Goal: Information Seeking & Learning: Learn about a topic

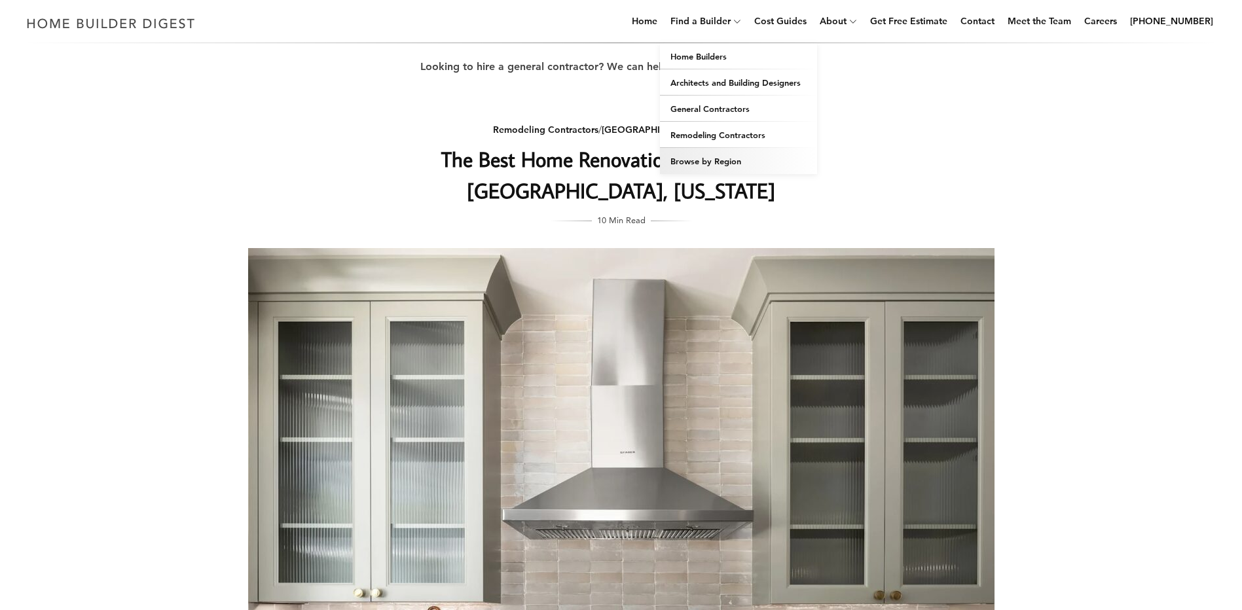
click at [718, 162] on link "Browse by Region" at bounding box center [738, 161] width 157 height 26
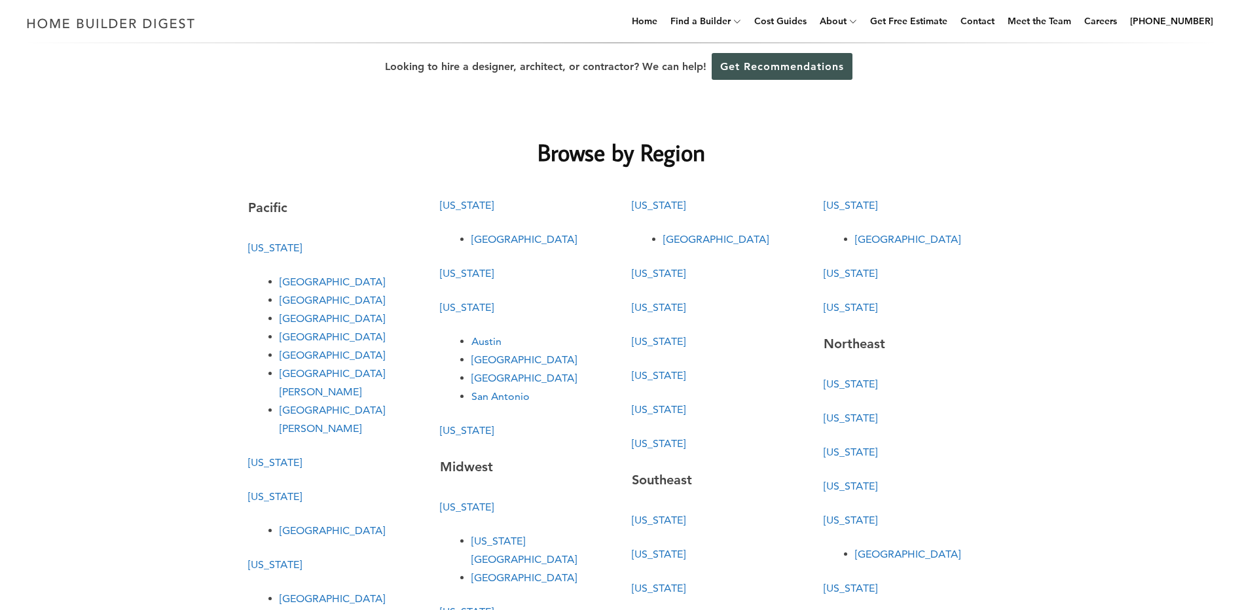
click at [295, 593] on link "[GEOGRAPHIC_DATA]" at bounding box center [332, 599] width 105 height 12
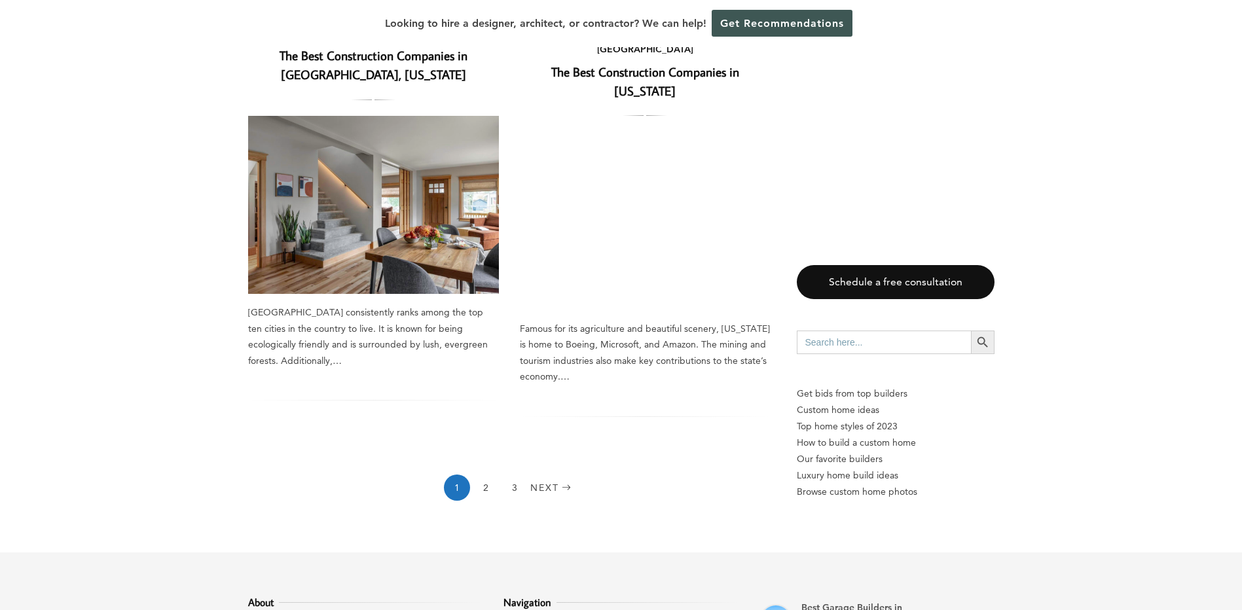
scroll to position [2030, 0]
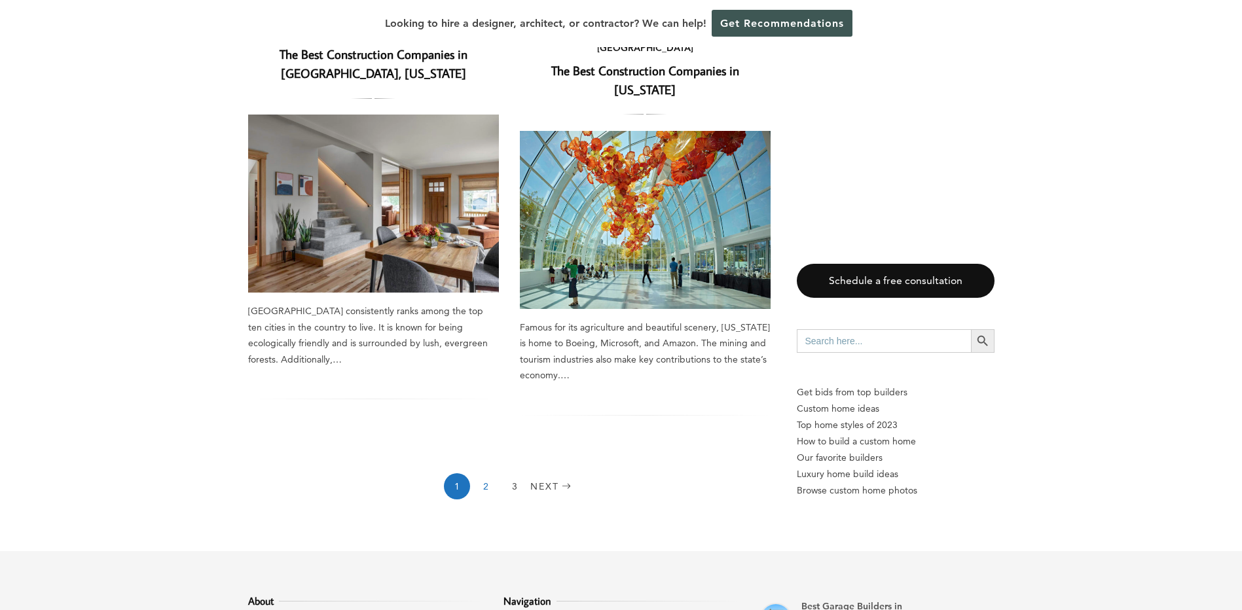
click at [483, 473] on link "2" at bounding box center [486, 486] width 26 height 26
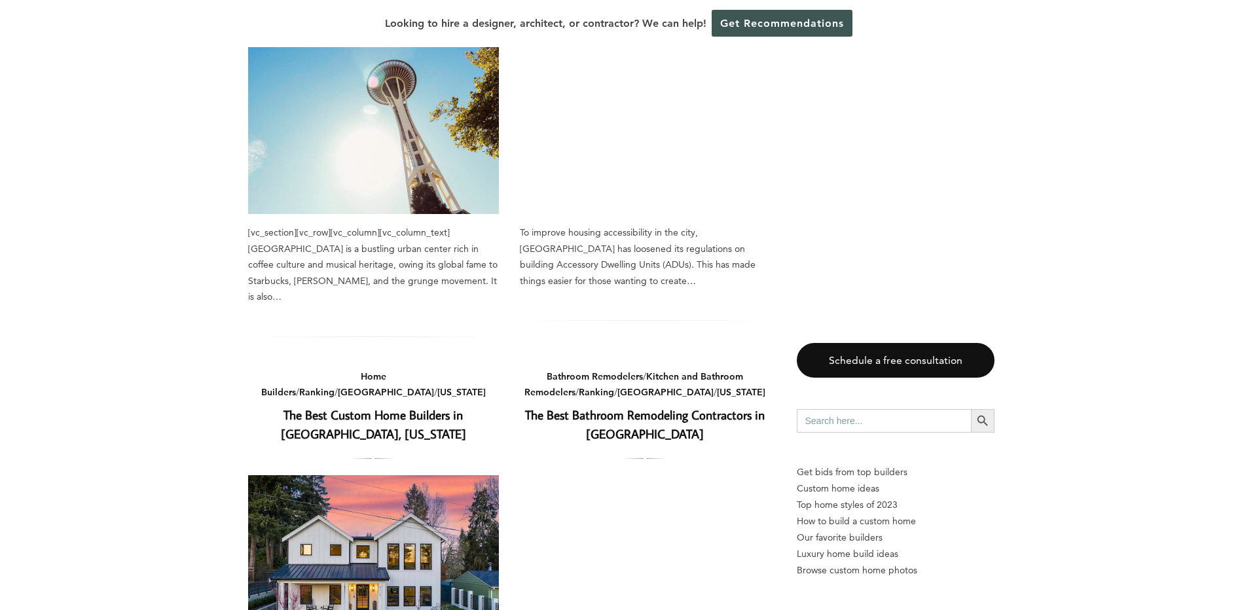
scroll to position [1703, 0]
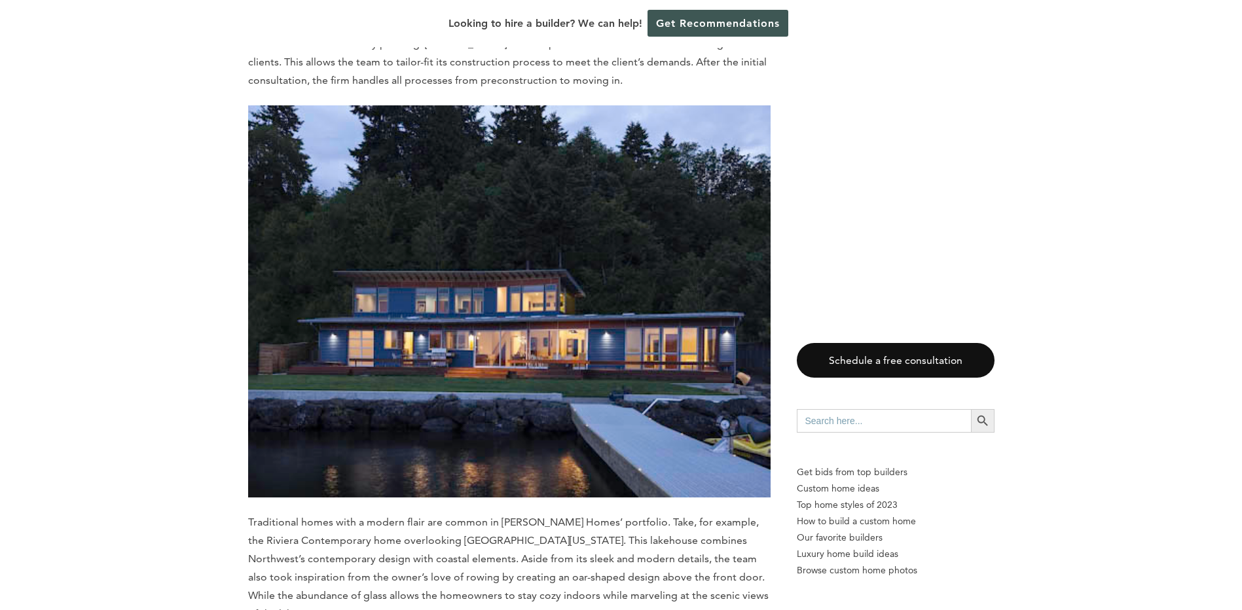
scroll to position [12724, 0]
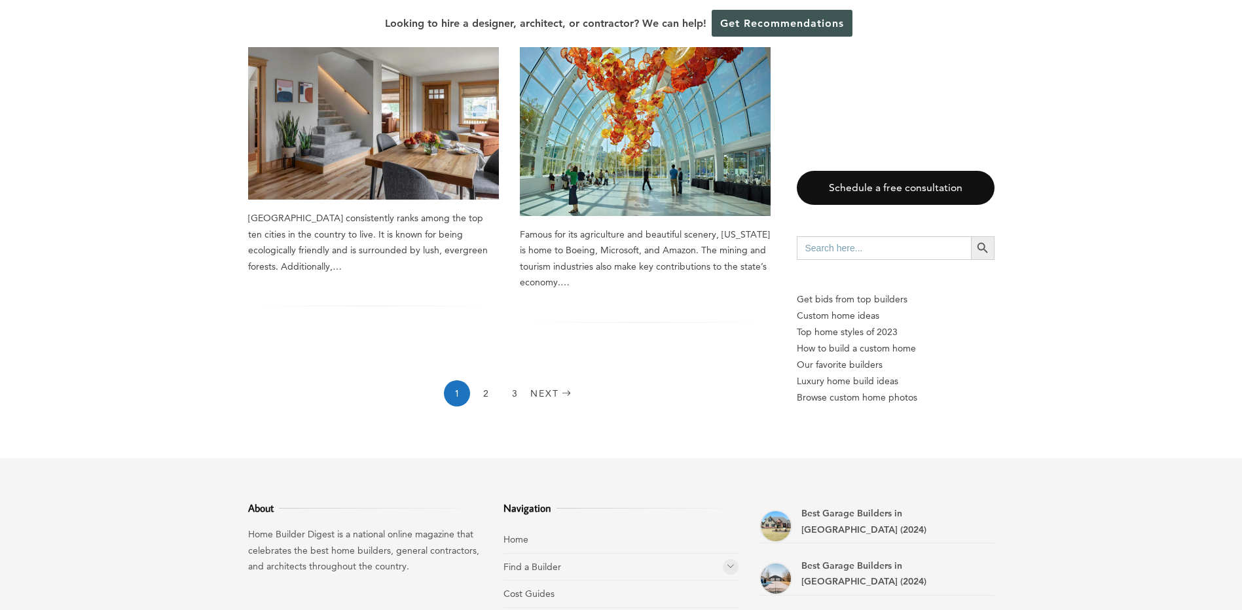
scroll to position [2226, 0]
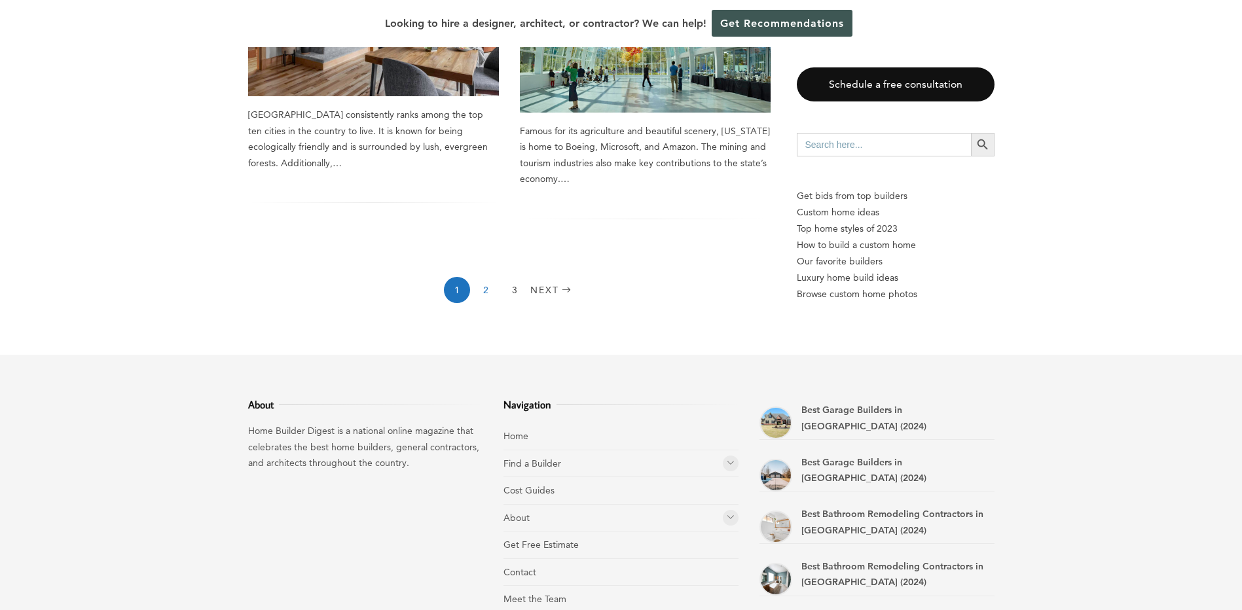
click at [490, 277] on link "2" at bounding box center [486, 290] width 26 height 26
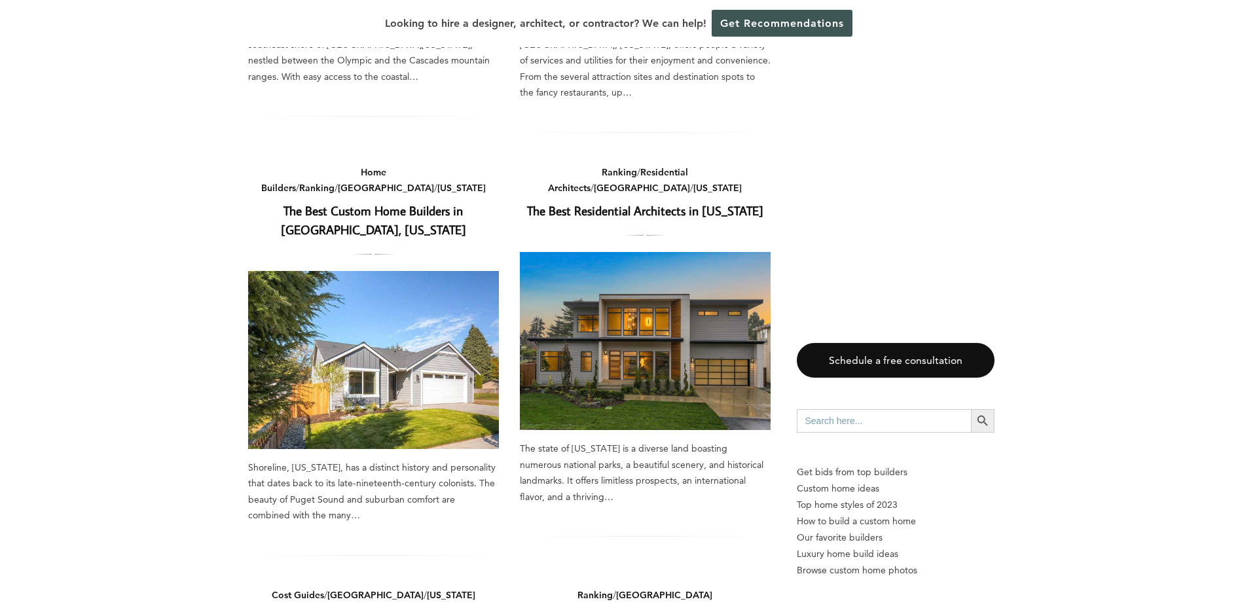
scroll to position [818, 0]
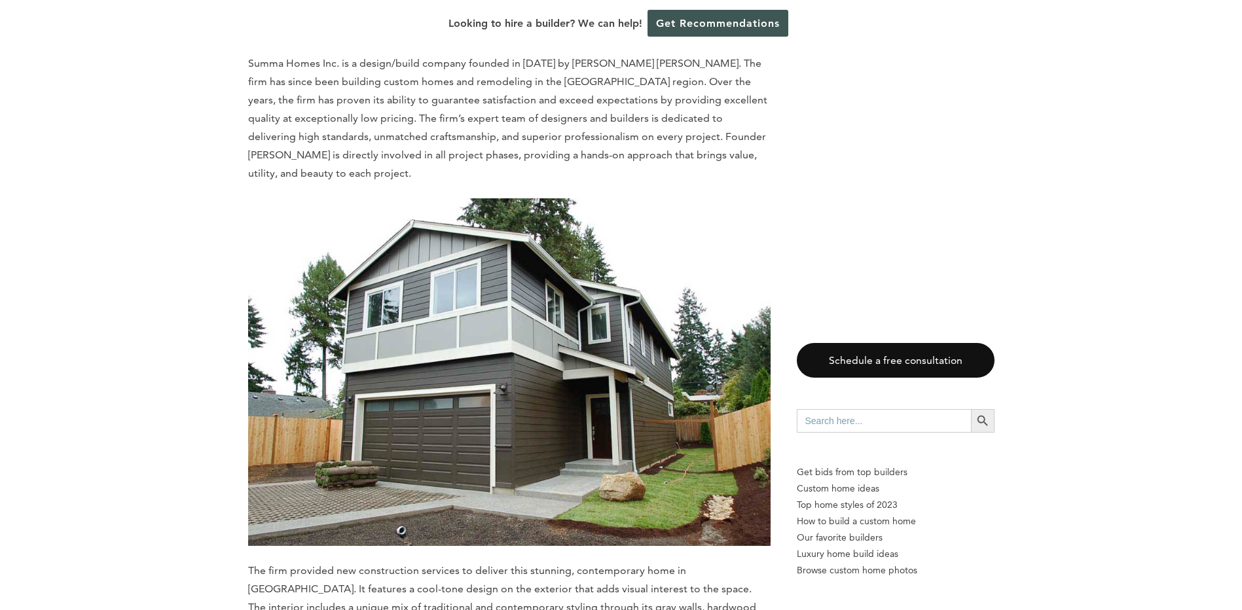
scroll to position [3274, 0]
